Goal: Communication & Community: Participate in discussion

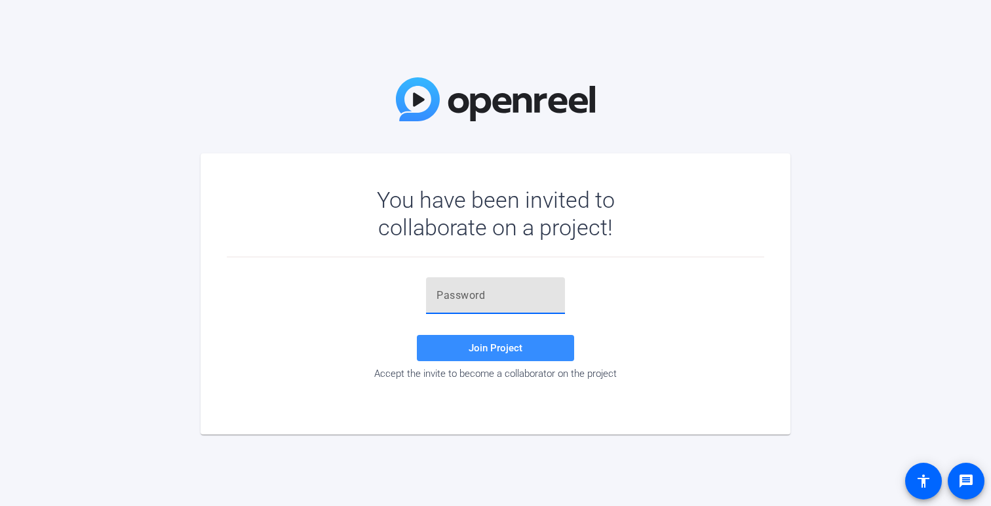
click at [488, 290] on input "text" at bounding box center [496, 296] width 118 height 16
paste input "GV5LjZ"
type input "GV5LjZ"
click at [484, 344] on span "Join Project" at bounding box center [496, 348] width 54 height 12
click at [459, 296] on input "text" at bounding box center [496, 296] width 118 height 16
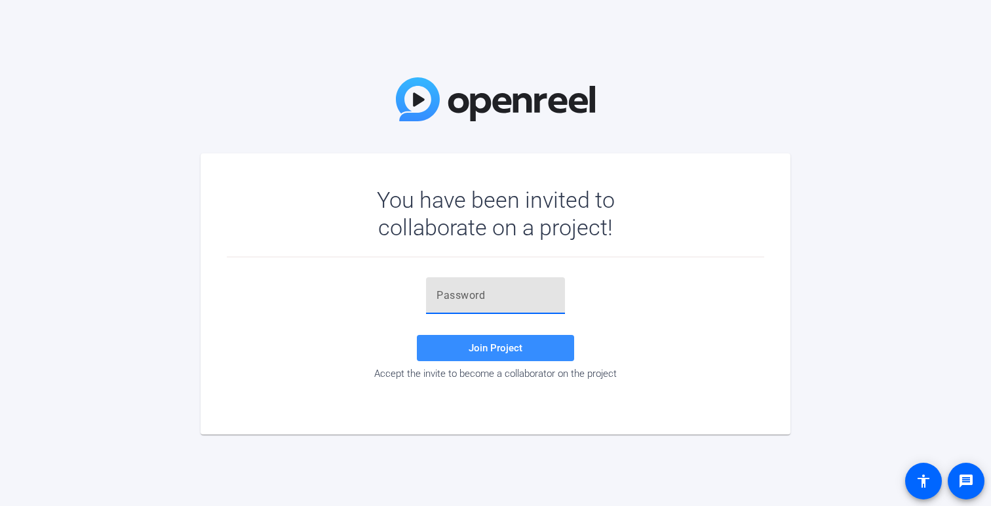
paste input "I1FO8{"
type input "I1FO8{"
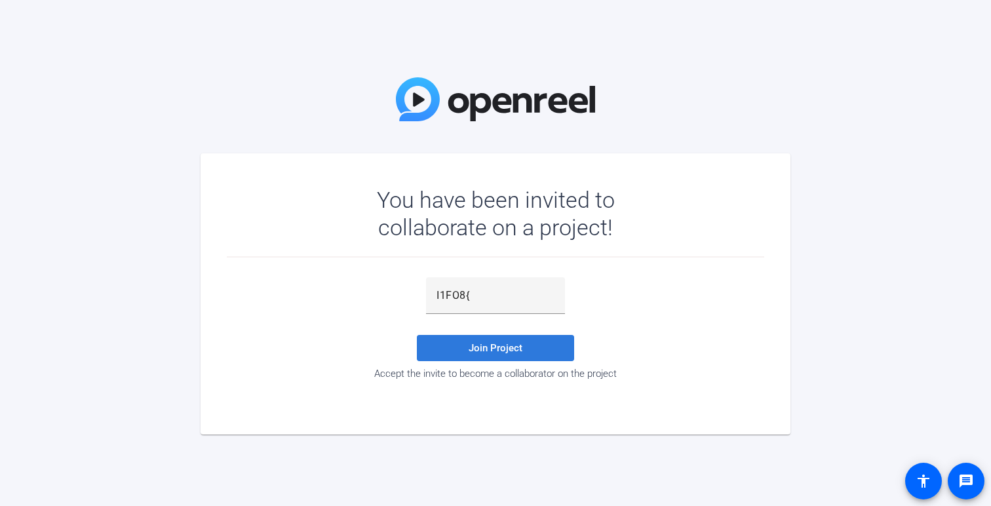
click at [511, 353] on span "Join Project" at bounding box center [496, 348] width 54 height 12
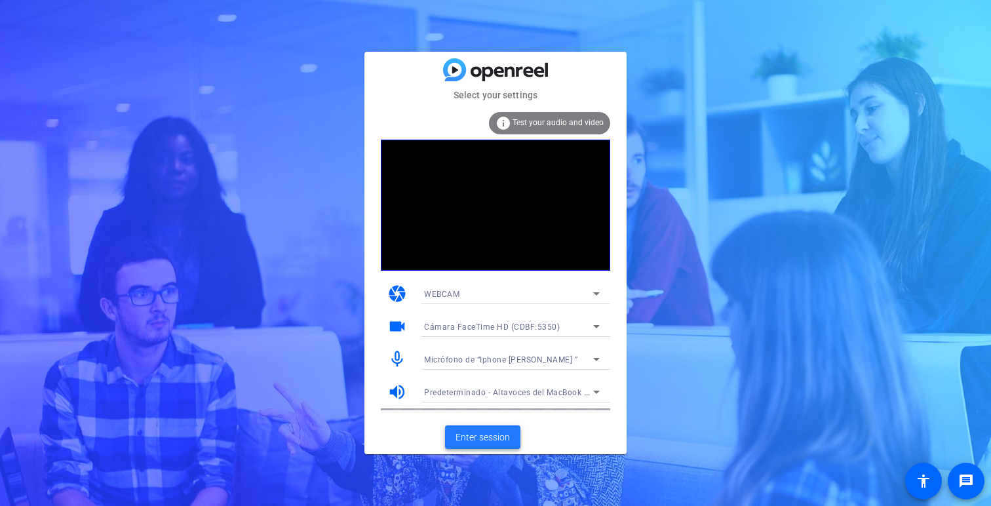
click at [475, 441] on span "Enter session" at bounding box center [483, 438] width 54 height 14
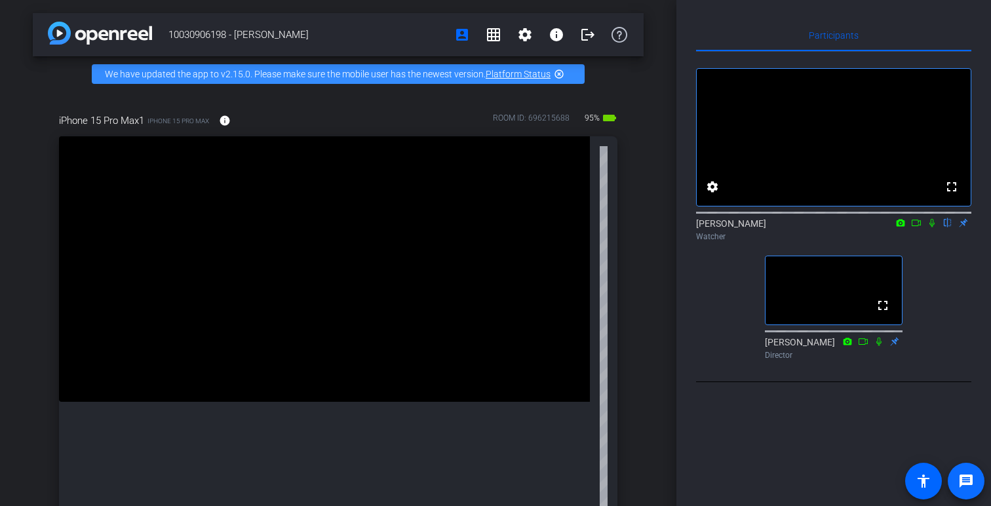
click at [968, 471] on span at bounding box center [966, 481] width 31 height 31
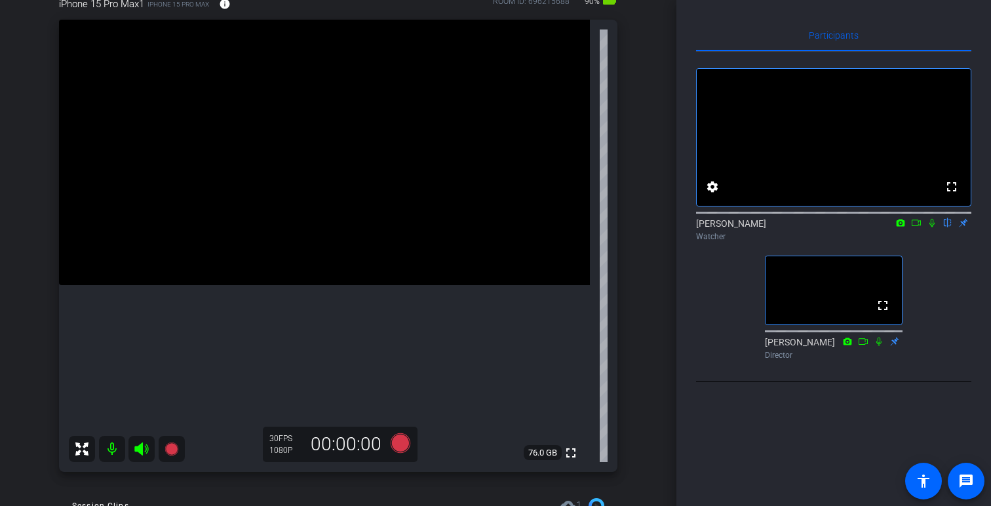
scroll to position [104, 0]
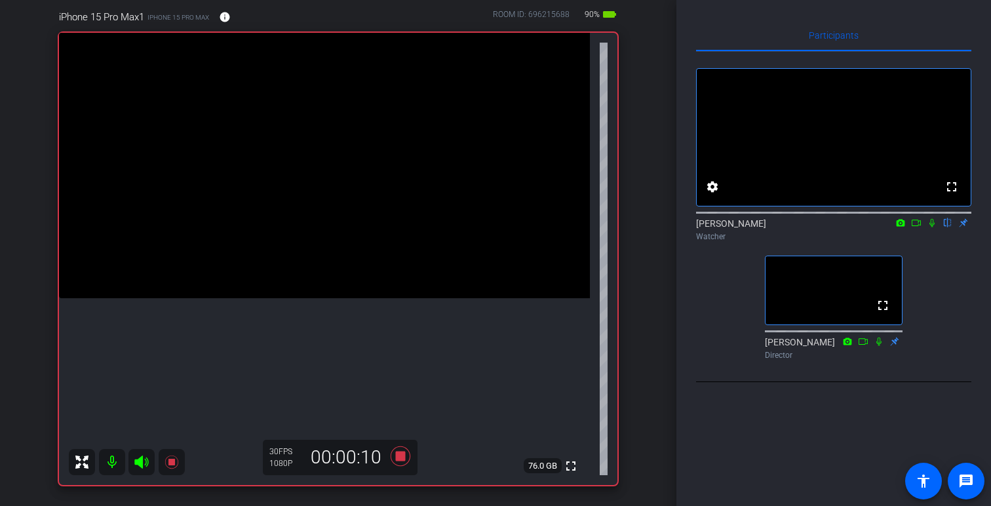
click at [932, 228] on icon at bounding box center [932, 222] width 10 height 9
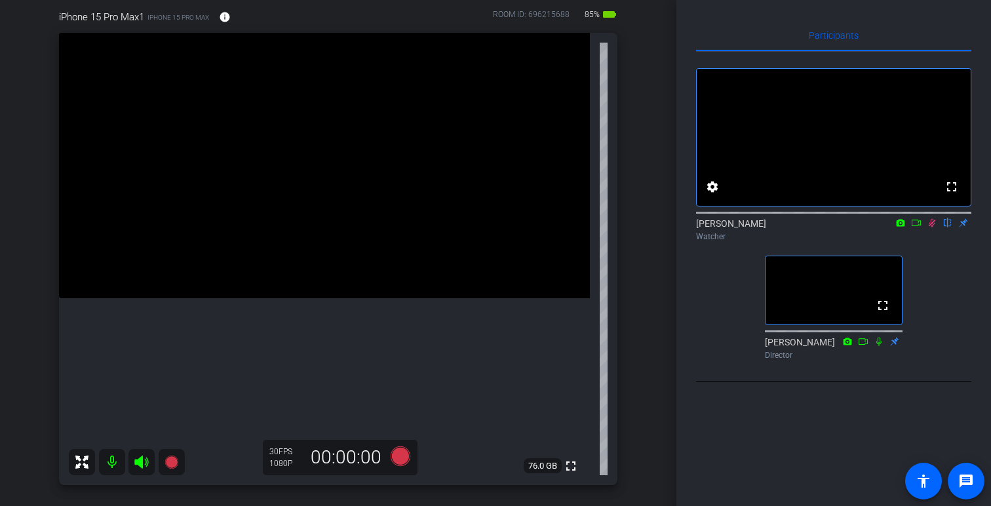
click at [936, 228] on icon at bounding box center [932, 222] width 10 height 9
click at [934, 228] on icon at bounding box center [932, 222] width 10 height 9
click at [932, 228] on icon at bounding box center [932, 222] width 10 height 9
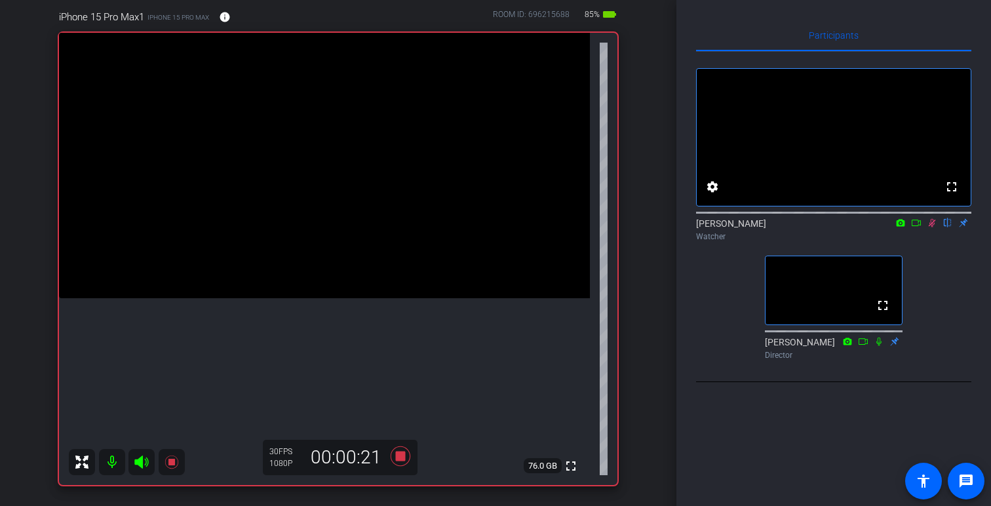
click at [900, 226] on icon at bounding box center [901, 222] width 9 height 7
click at [901, 241] on div at bounding box center [495, 253] width 991 height 506
click at [901, 226] on icon at bounding box center [901, 222] width 9 height 7
click at [873, 256] on span "Cámara FaceTime HD (CDBF:5350)" at bounding box center [831, 257] width 133 height 9
click at [902, 228] on icon at bounding box center [901, 222] width 10 height 9
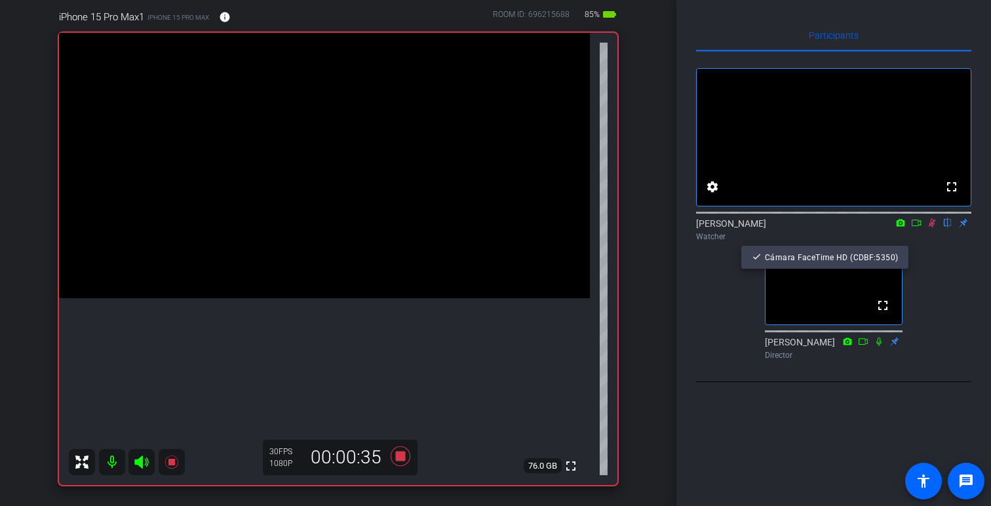
click at [953, 275] on div at bounding box center [495, 253] width 991 height 506
click at [916, 228] on icon at bounding box center [916, 222] width 10 height 9
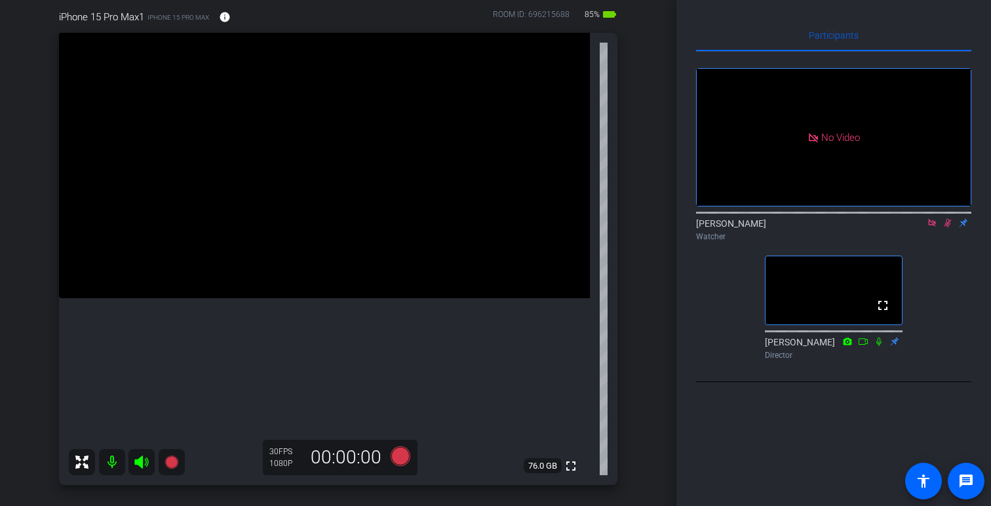
click at [935, 226] on icon at bounding box center [931, 222] width 7 height 7
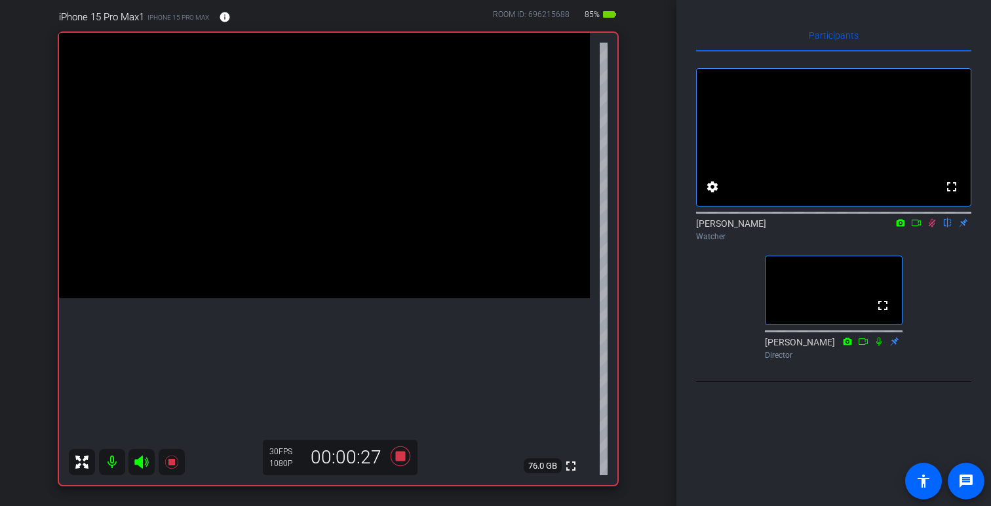
click at [921, 226] on icon at bounding box center [916, 223] width 9 height 7
click at [928, 228] on icon at bounding box center [932, 222] width 10 height 9
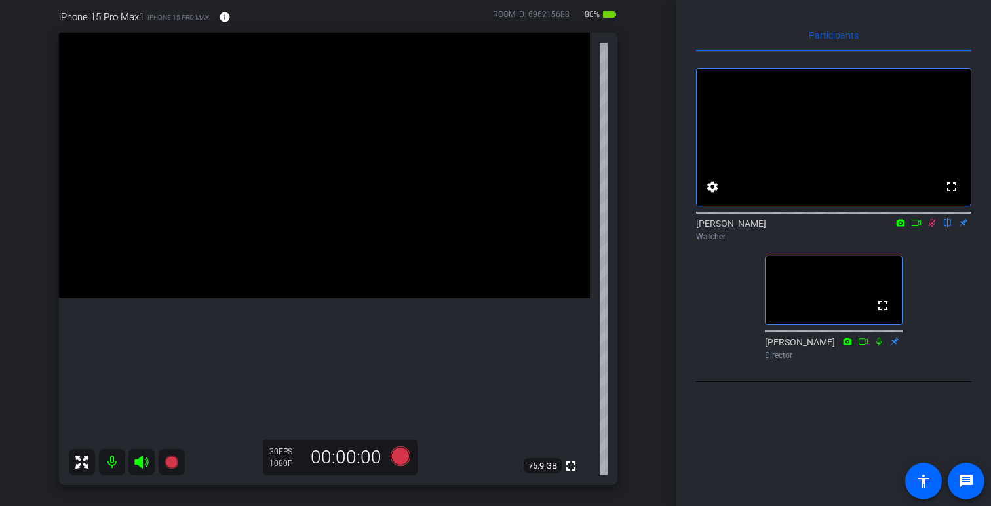
click at [917, 228] on icon at bounding box center [916, 222] width 10 height 9
click at [935, 228] on icon at bounding box center [932, 222] width 10 height 9
click at [937, 228] on icon at bounding box center [932, 222] width 10 height 9
click at [934, 228] on icon at bounding box center [932, 222] width 10 height 9
click at [932, 228] on icon at bounding box center [932, 222] width 10 height 9
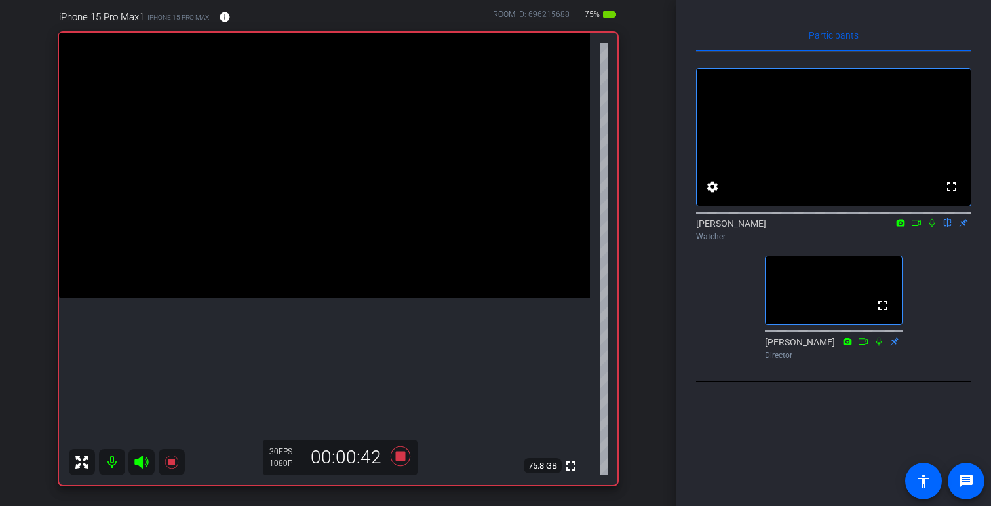
click at [934, 228] on icon at bounding box center [932, 222] width 10 height 9
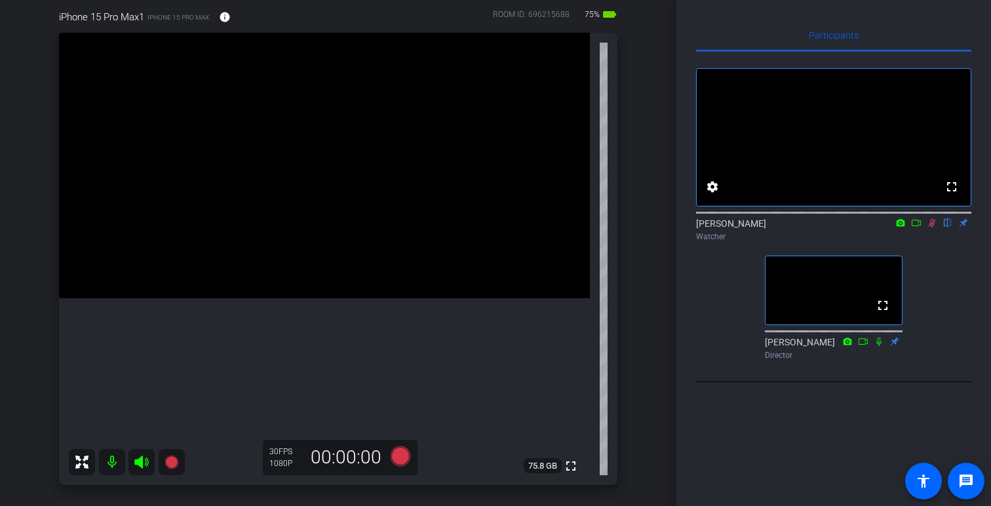
click at [929, 228] on icon at bounding box center [932, 222] width 10 height 9
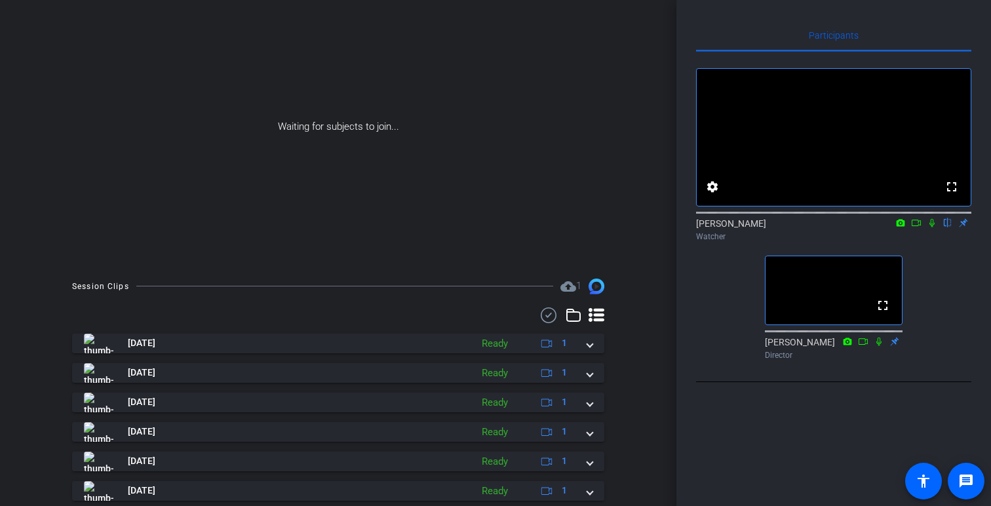
click at [932, 228] on icon at bounding box center [932, 222] width 10 height 9
click at [932, 228] on icon at bounding box center [932, 223] width 7 height 9
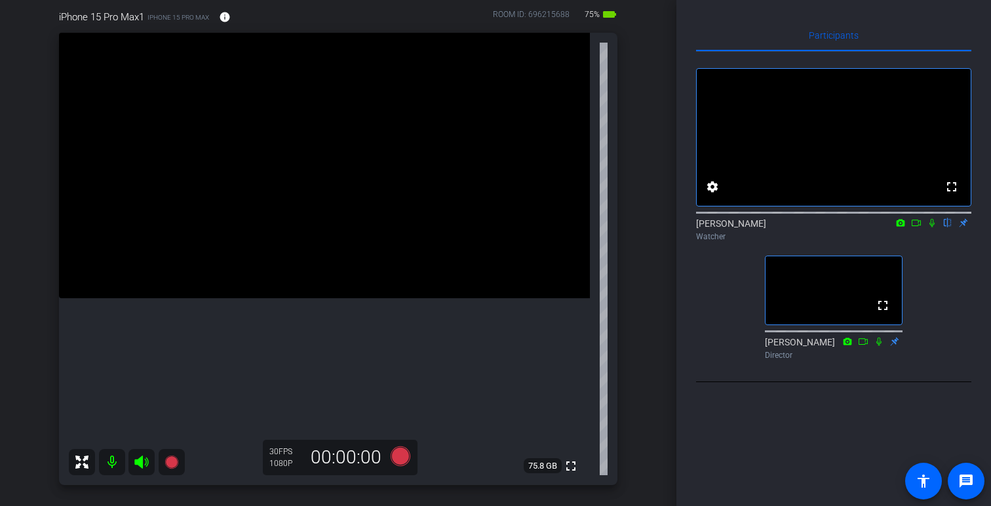
click at [930, 228] on icon at bounding box center [932, 222] width 10 height 9
click at [930, 228] on icon at bounding box center [932, 223] width 7 height 9
click at [949, 228] on mat-icon "flip" at bounding box center [948, 222] width 16 height 12
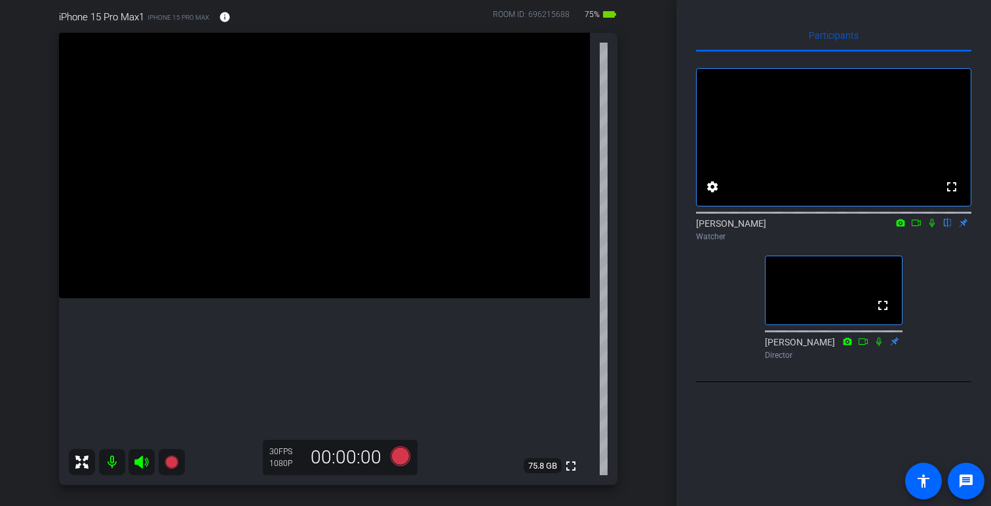
click at [948, 228] on mat-icon "flip" at bounding box center [948, 222] width 16 height 12
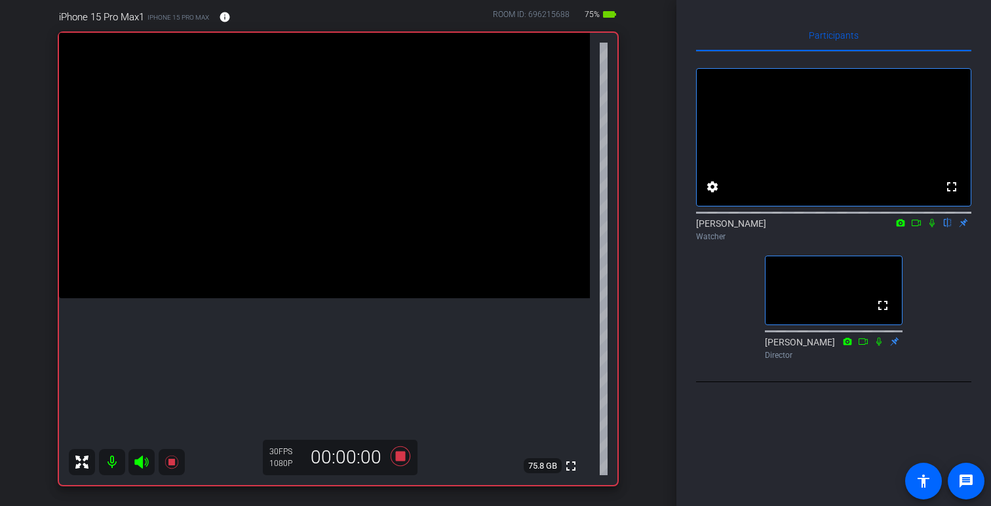
click at [932, 228] on icon at bounding box center [932, 223] width 5 height 9
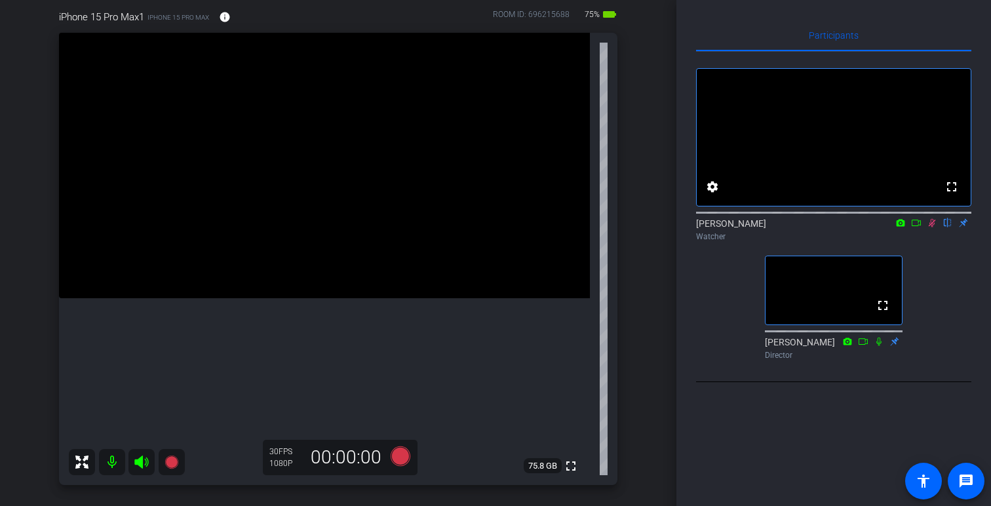
click at [934, 228] on icon at bounding box center [932, 222] width 10 height 9
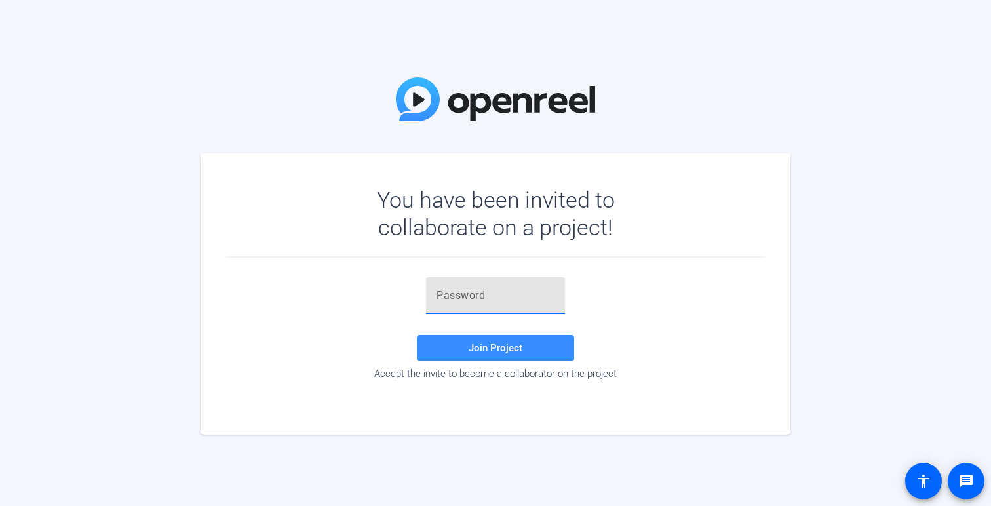
click at [461, 302] on input "text" at bounding box center [496, 296] width 118 height 16
paste input "I1FO8{"
type input "I1FO8{"
click at [458, 343] on span at bounding box center [495, 347] width 157 height 31
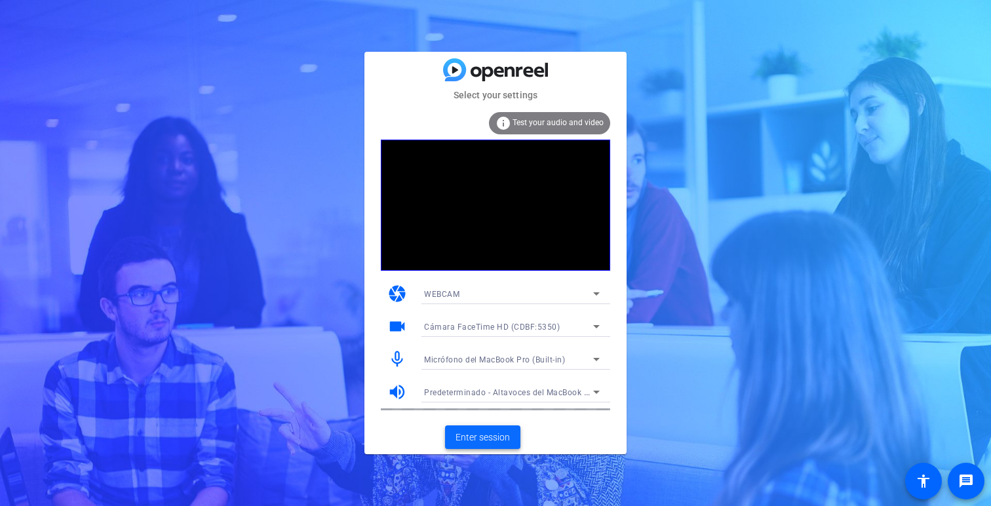
click at [487, 443] on span "Enter session" at bounding box center [483, 438] width 54 height 14
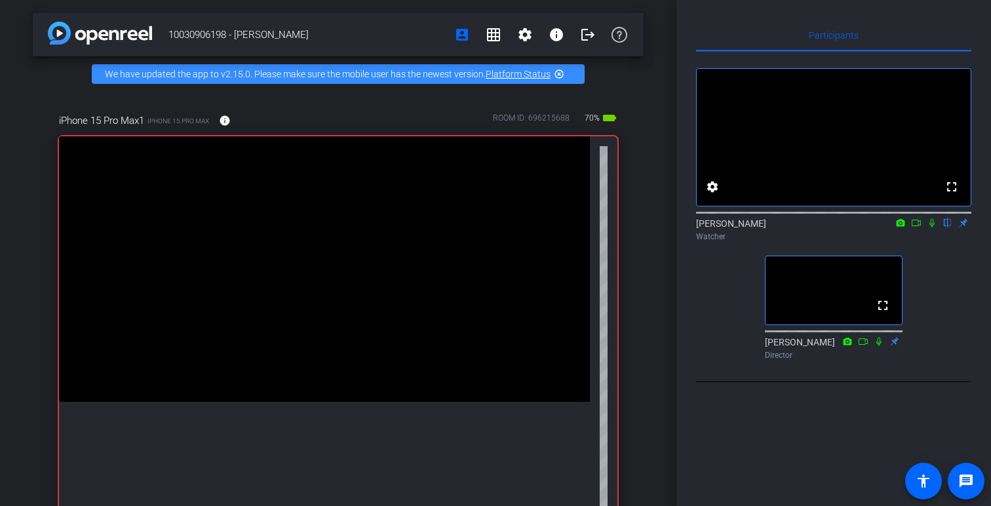
click at [928, 228] on icon at bounding box center [932, 222] width 10 height 9
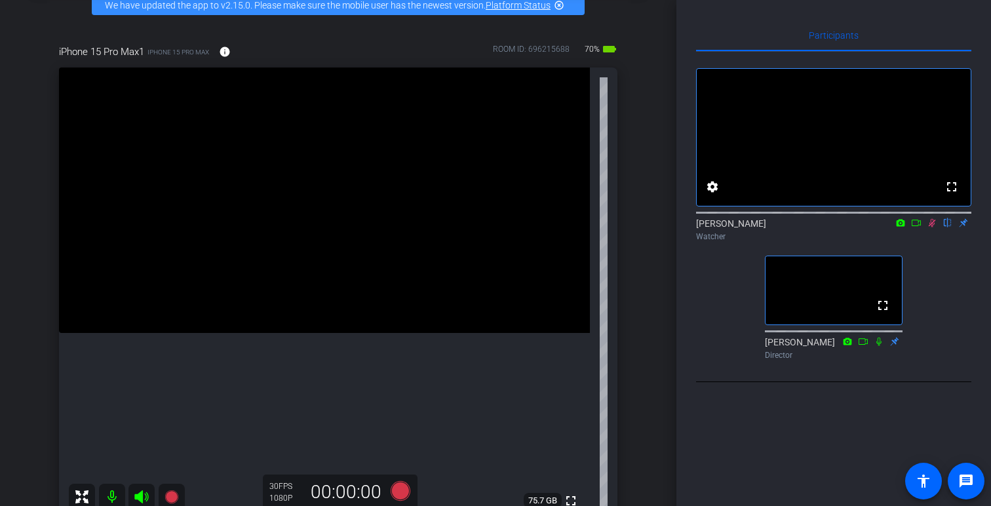
scroll to position [70, 0]
click at [932, 228] on icon at bounding box center [932, 222] width 10 height 9
click at [937, 228] on icon at bounding box center [932, 222] width 10 height 9
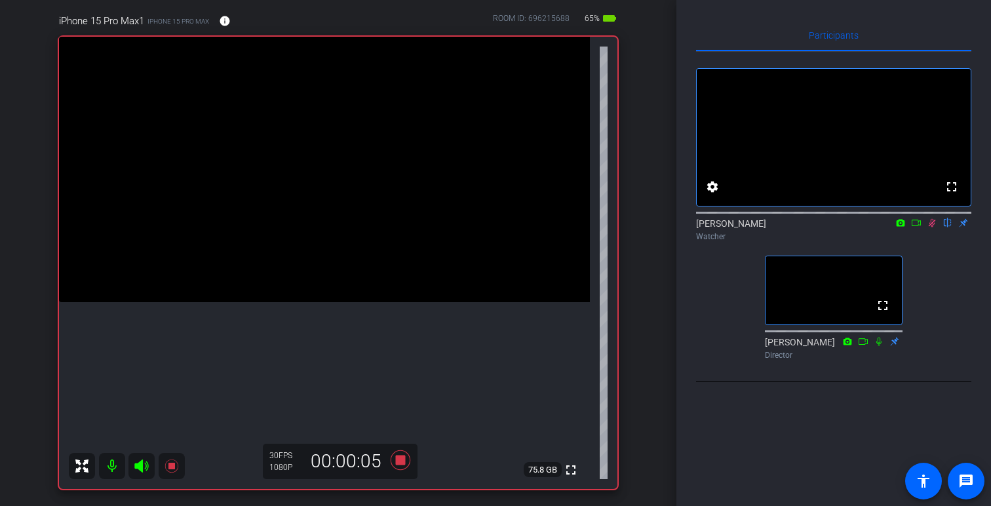
scroll to position [102, 0]
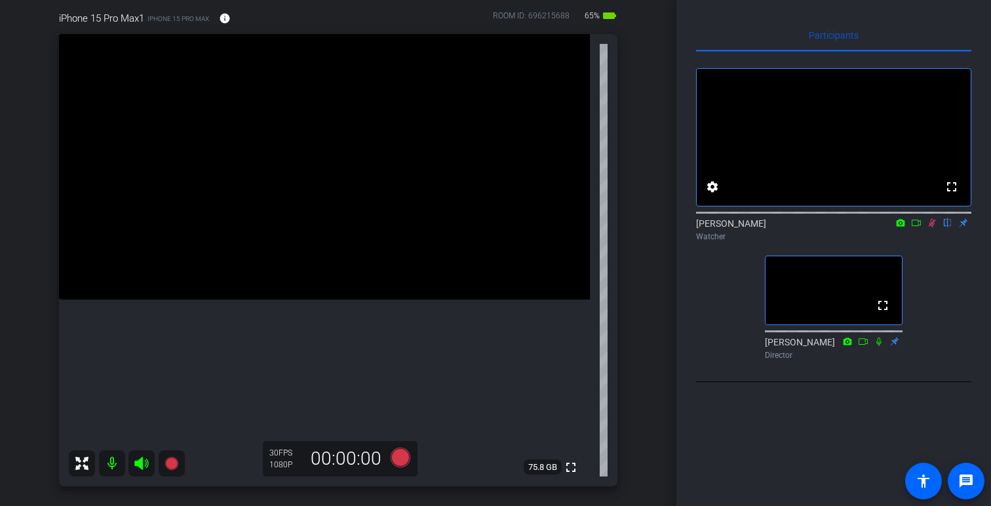
click at [896, 228] on icon at bounding box center [901, 222] width 10 height 9
click at [914, 237] on div at bounding box center [495, 253] width 991 height 506
click at [914, 228] on icon at bounding box center [916, 222] width 10 height 9
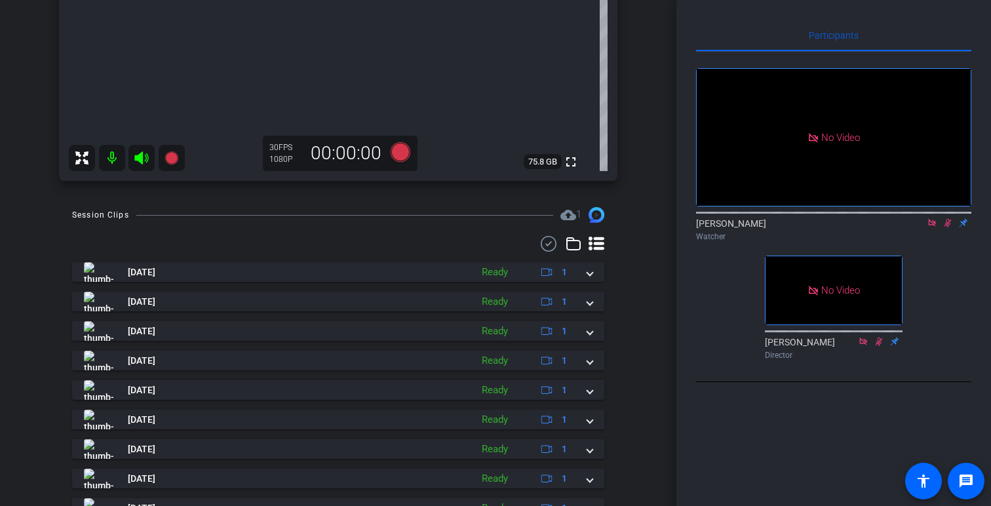
scroll to position [175, 0]
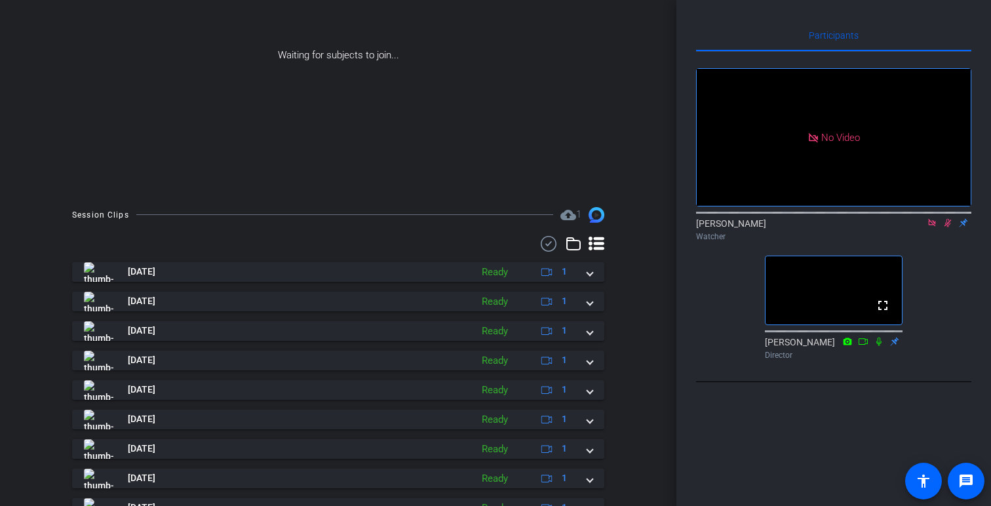
click at [927, 228] on icon at bounding box center [932, 222] width 10 height 9
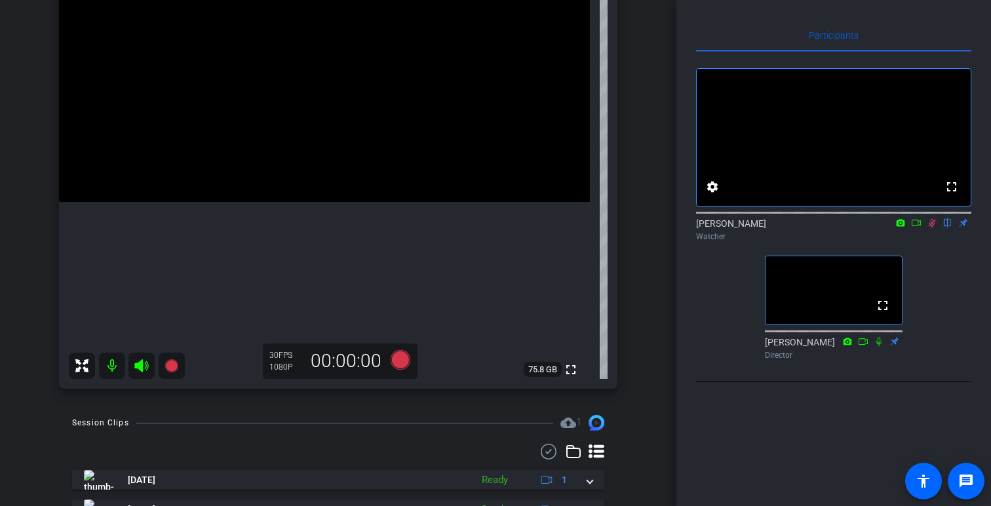
scroll to position [195, 0]
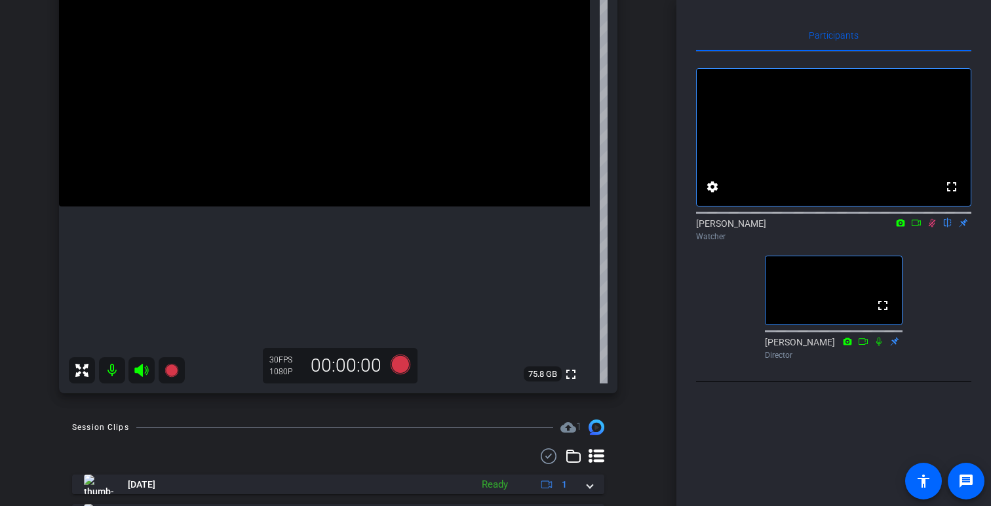
click at [933, 228] on icon at bounding box center [932, 223] width 7 height 9
click at [932, 228] on icon at bounding box center [932, 222] width 10 height 9
click at [934, 229] on mat-icon at bounding box center [933, 223] width 16 height 12
click at [936, 228] on icon at bounding box center [932, 222] width 10 height 9
click at [934, 229] on mat-icon at bounding box center [933, 223] width 16 height 12
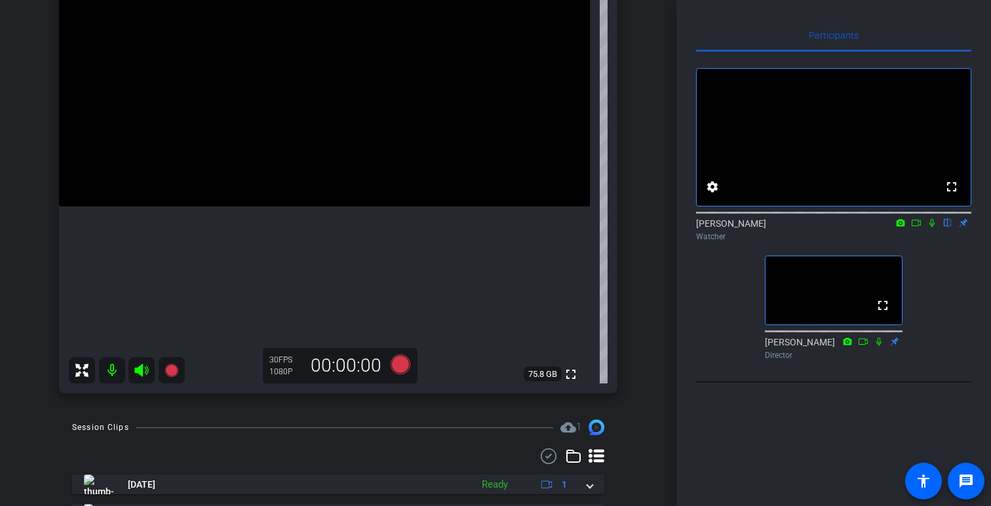
click at [934, 228] on icon at bounding box center [932, 222] width 10 height 9
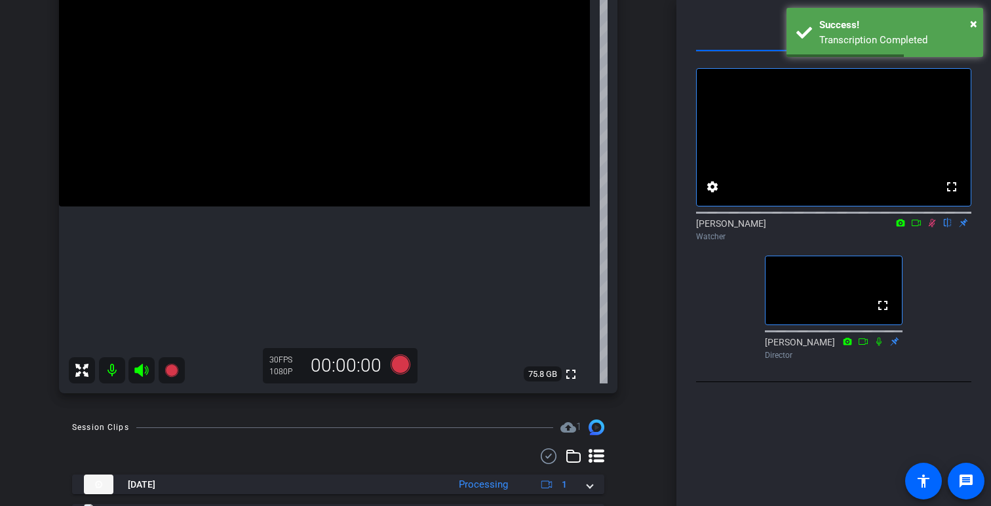
click at [932, 228] on icon at bounding box center [932, 222] width 10 height 9
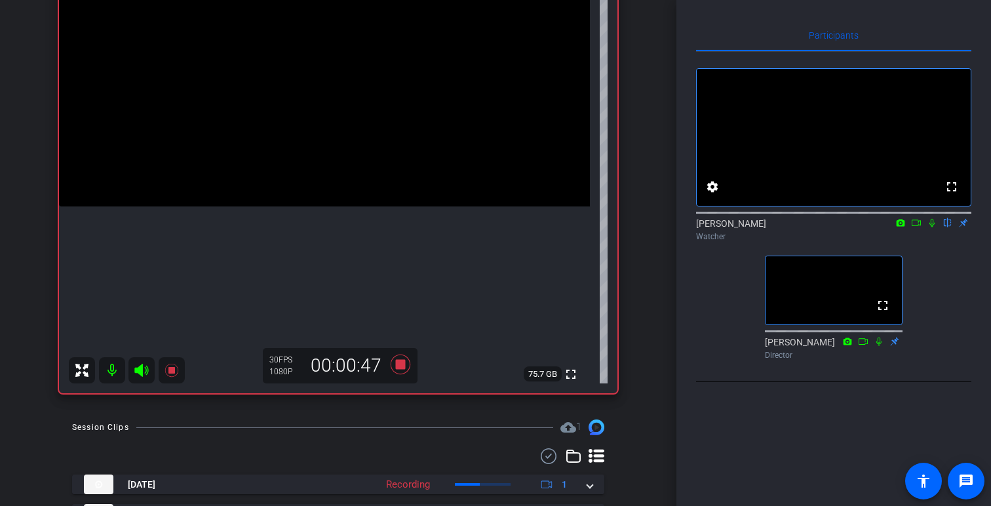
click at [917, 228] on icon at bounding box center [916, 222] width 10 height 9
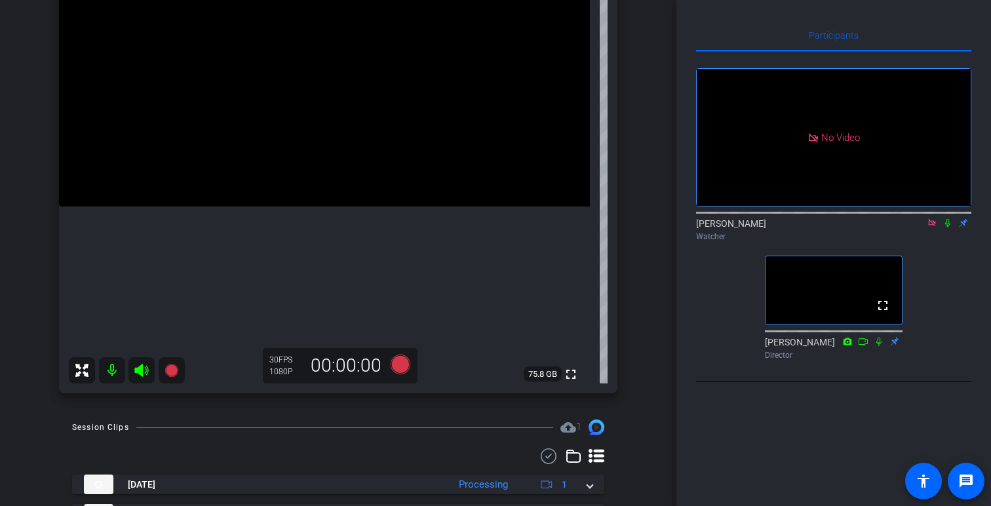
click at [949, 228] on icon at bounding box center [947, 223] width 5 height 9
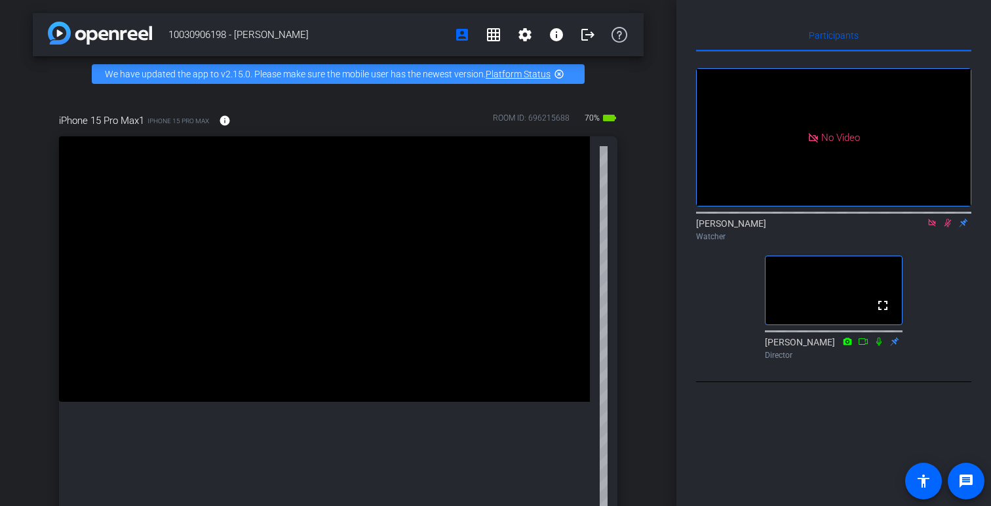
click at [933, 243] on div "Andrés Ruiz Quinteros Watcher" at bounding box center [833, 230] width 275 height 26
click at [932, 228] on icon at bounding box center [932, 222] width 10 height 9
click at [934, 228] on icon at bounding box center [932, 222] width 10 height 9
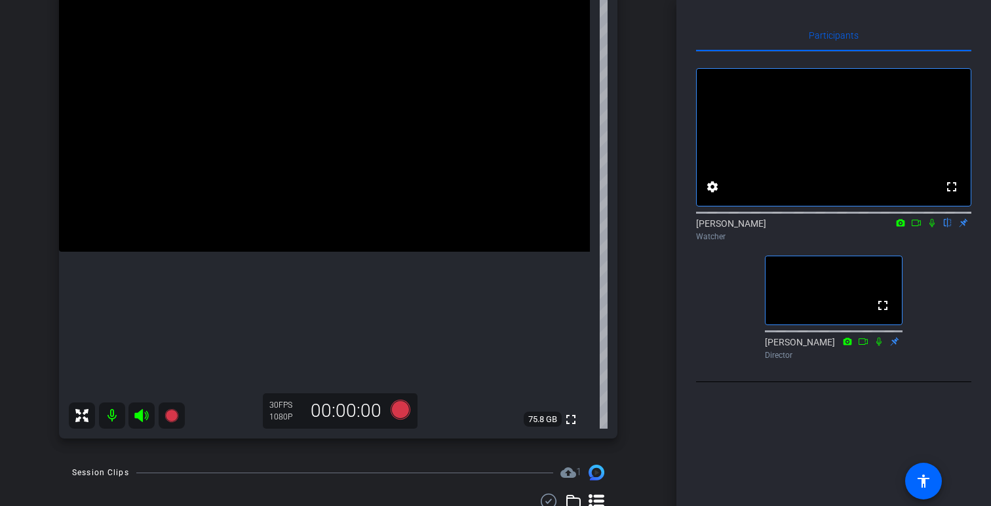
scroll to position [157, 0]
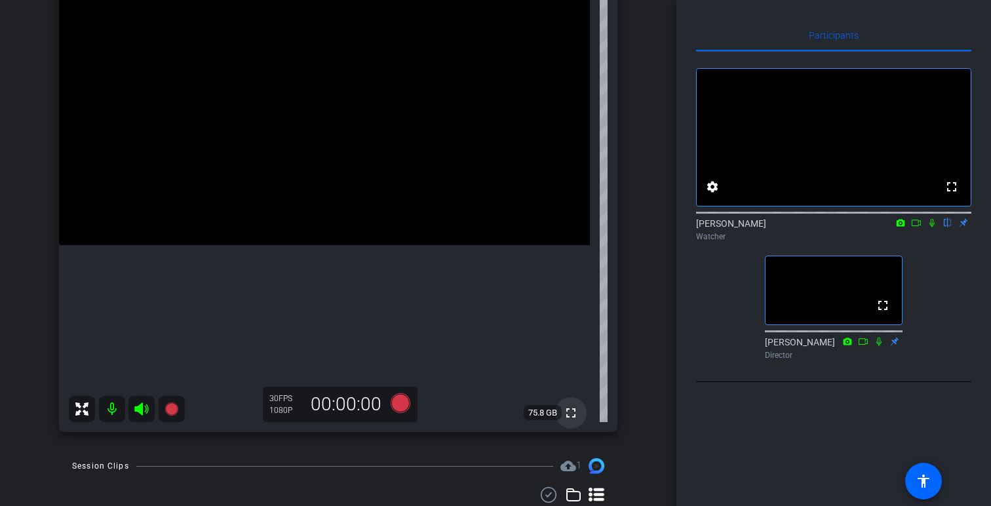
click at [570, 416] on mat-icon "fullscreen" at bounding box center [571, 413] width 16 height 16
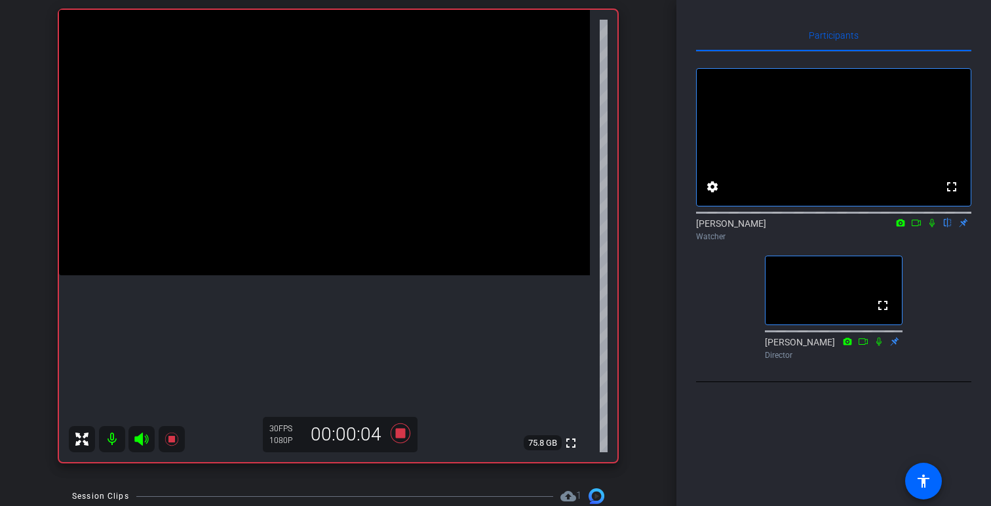
click at [934, 217] on div at bounding box center [833, 212] width 275 height 10
click at [934, 228] on icon at bounding box center [932, 222] width 10 height 9
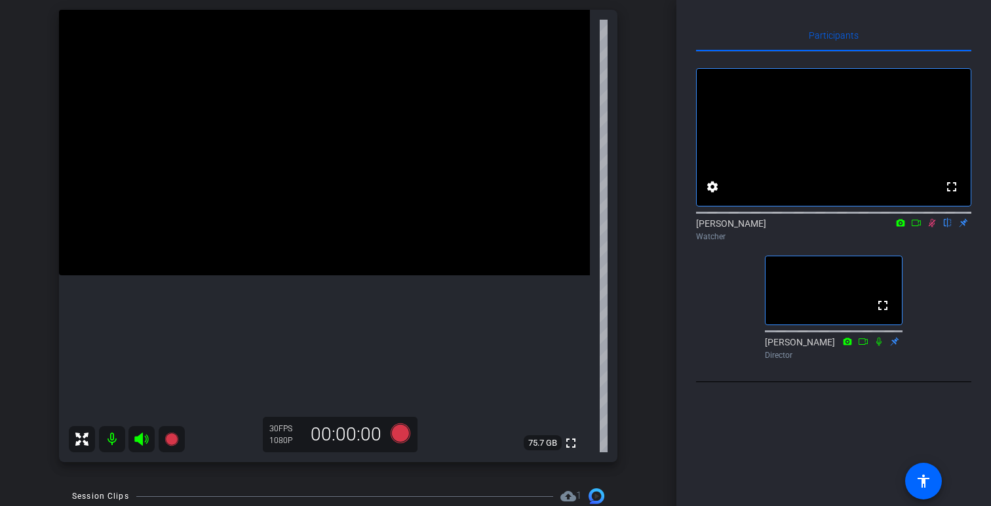
click at [914, 228] on icon at bounding box center [916, 222] width 10 height 9
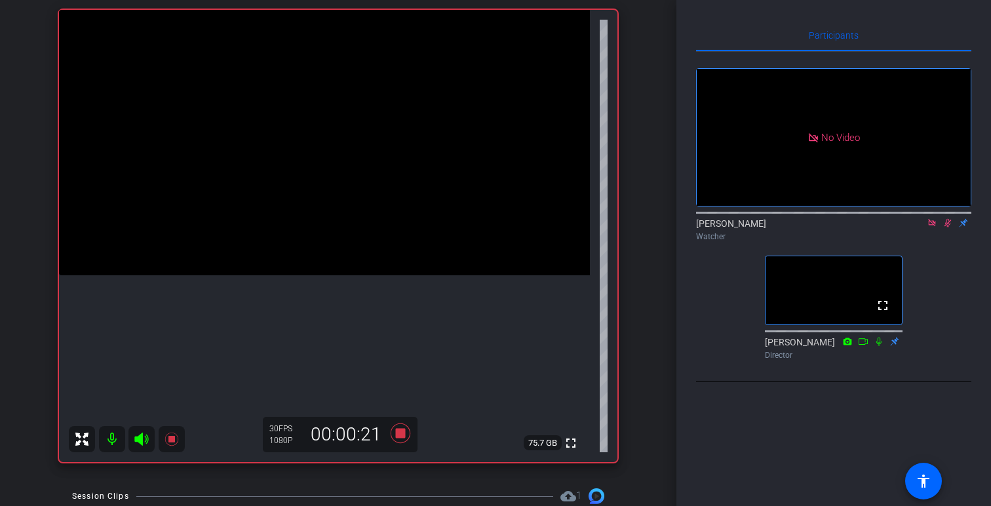
click at [928, 228] on icon at bounding box center [932, 222] width 10 height 9
click at [579, 448] on span at bounding box center [570, 443] width 31 height 31
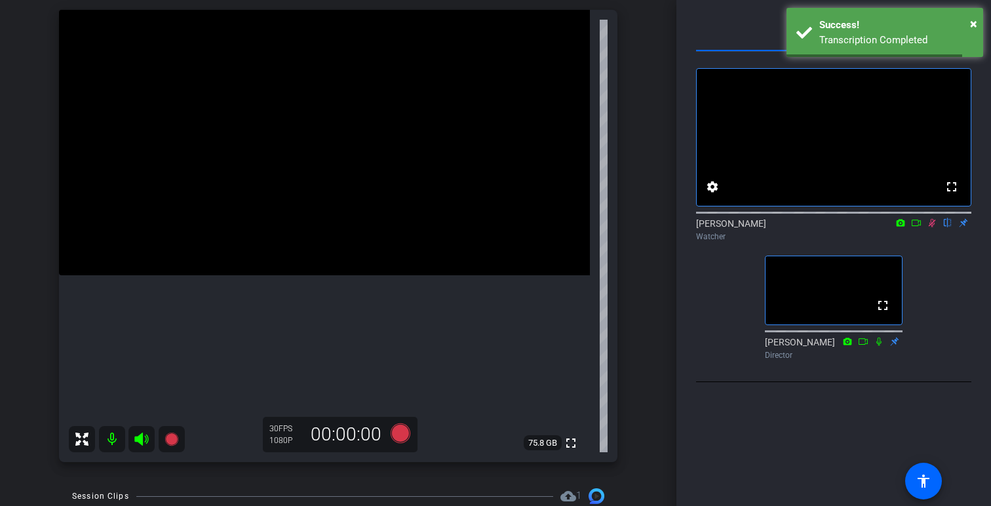
click at [913, 228] on icon at bounding box center [916, 222] width 10 height 9
click at [936, 228] on icon at bounding box center [932, 222] width 10 height 9
click at [934, 228] on icon at bounding box center [932, 223] width 7 height 9
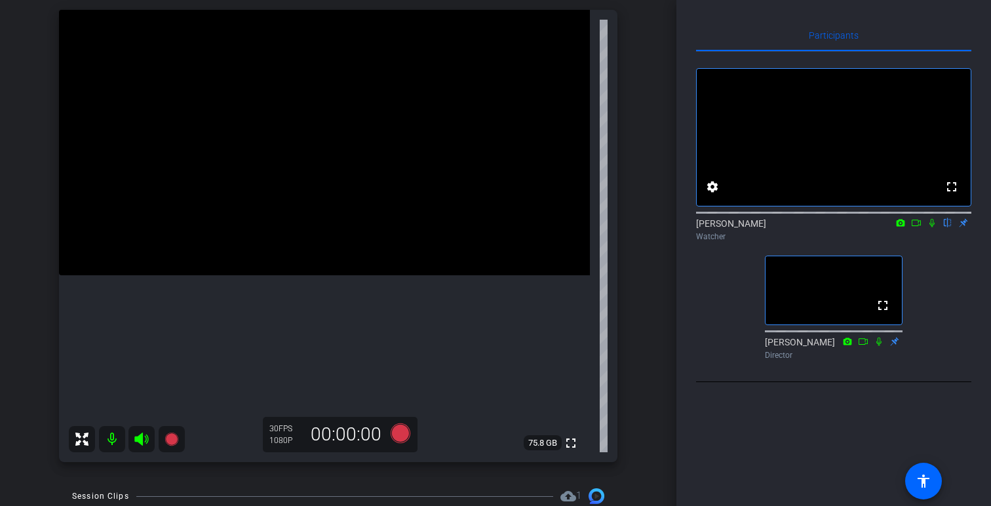
click at [933, 228] on icon at bounding box center [932, 222] width 10 height 9
